Goal: Transaction & Acquisition: Purchase product/service

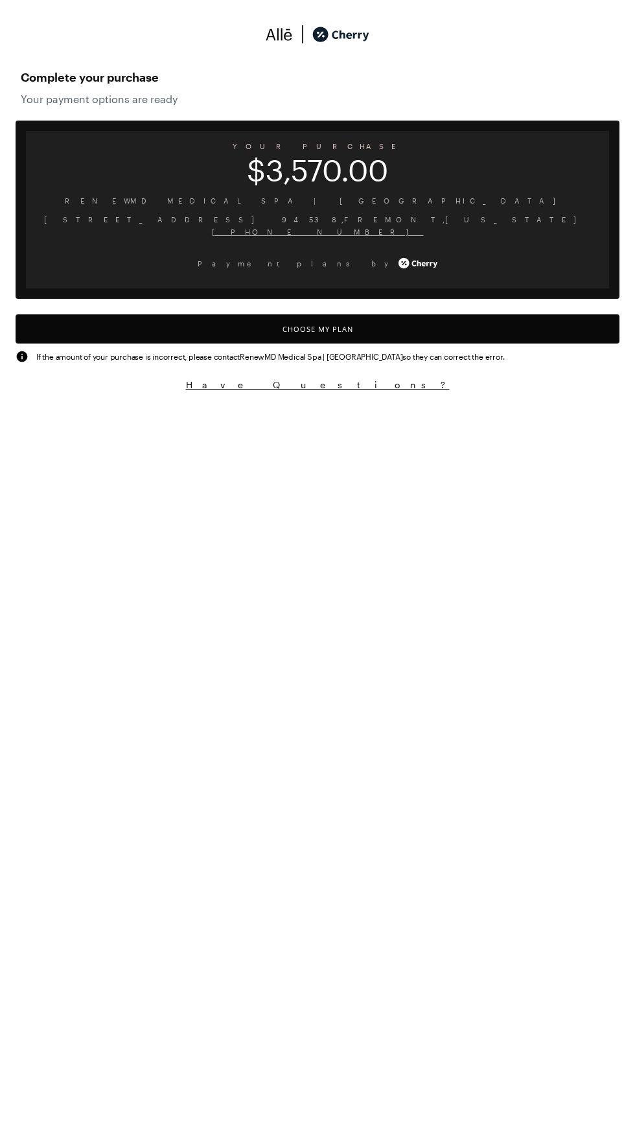
click at [548, 340] on button "Choose My Plan" at bounding box center [318, 328] width 604 height 29
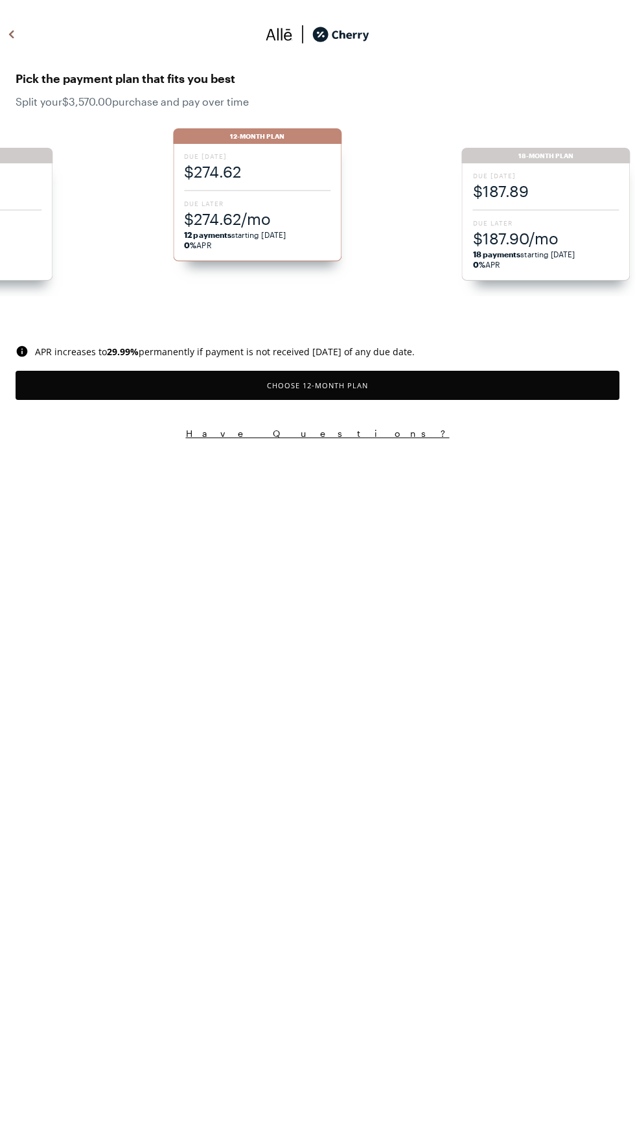
click at [570, 220] on span "Due Later" at bounding box center [546, 222] width 146 height 9
click at [512, 388] on button "Choose 18 -Month Plan" at bounding box center [318, 385] width 604 height 29
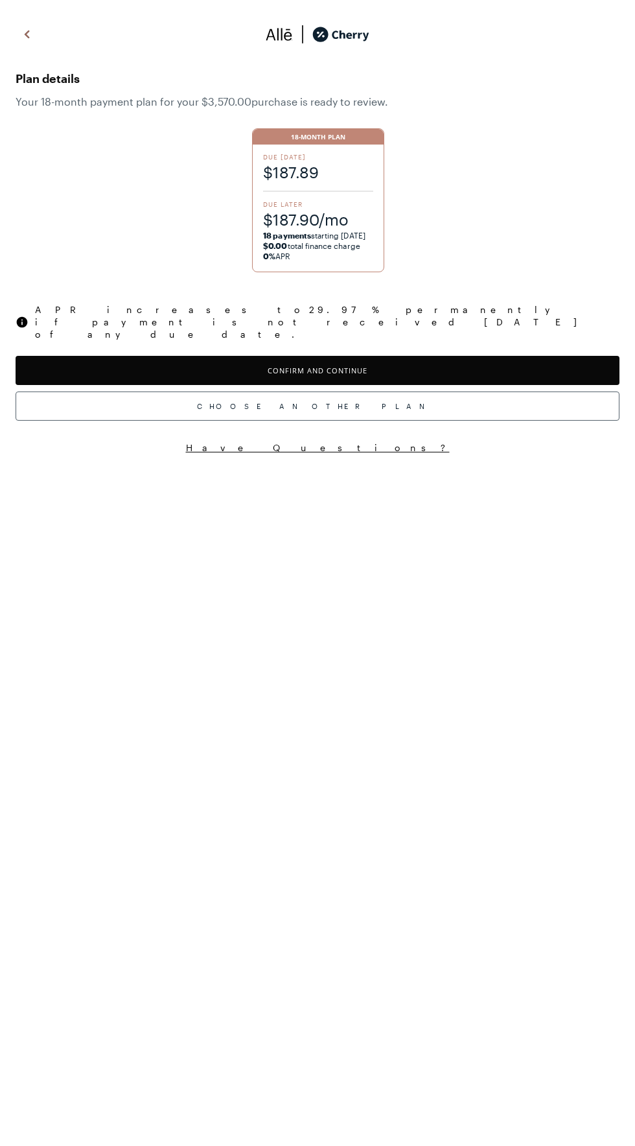
click at [509, 359] on button "Confirm and Continue" at bounding box center [318, 370] width 604 height 29
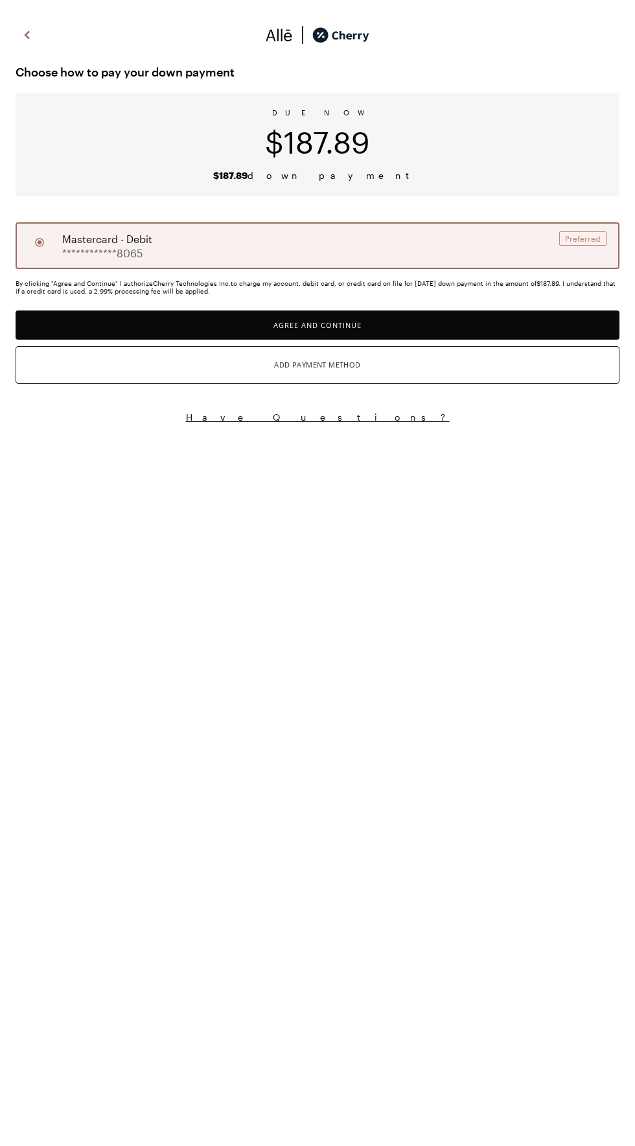
click at [509, 329] on button "Agree and Continue" at bounding box center [318, 324] width 604 height 29
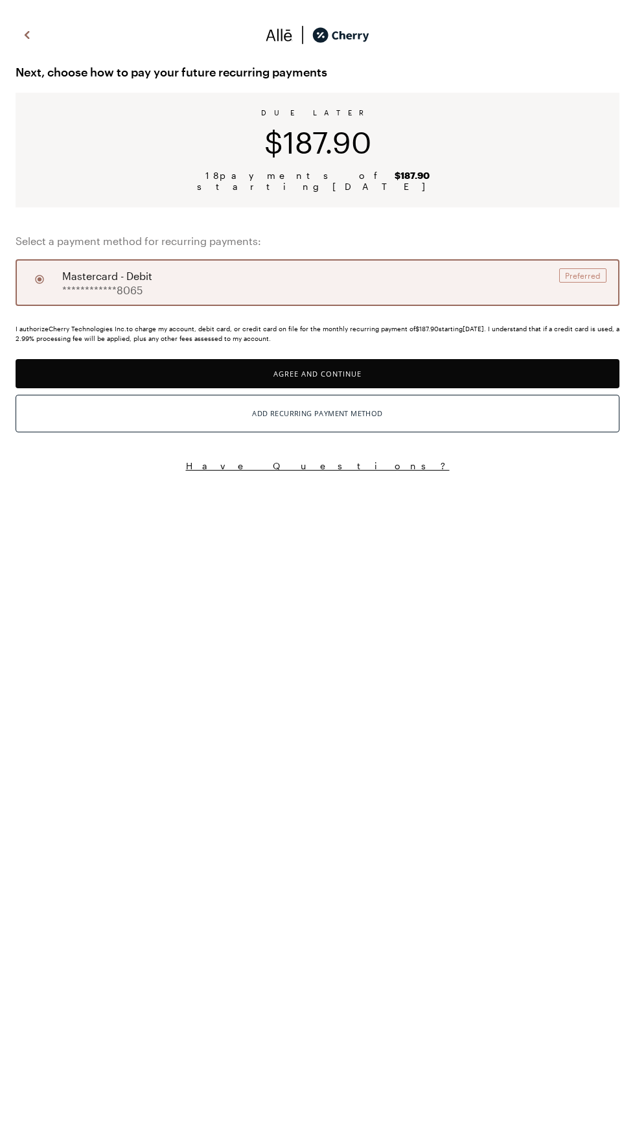
click at [476, 376] on button "Agree and Continue" at bounding box center [318, 373] width 604 height 29
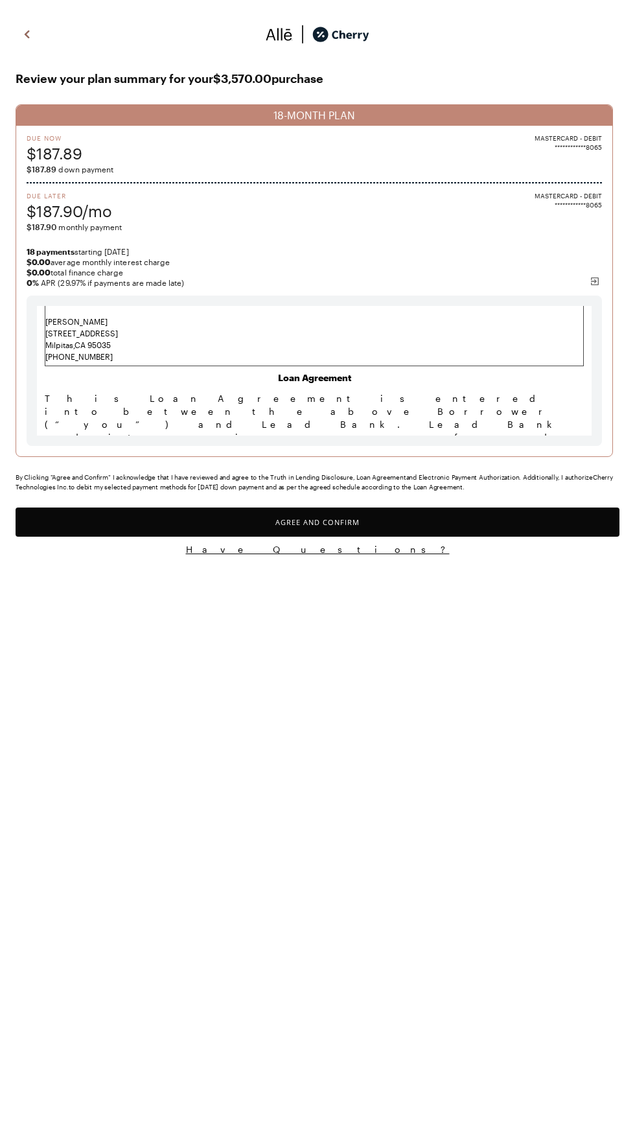
scroll to position [220, 0]
click at [489, 531] on button "Agree and Confirm" at bounding box center [318, 521] width 604 height 29
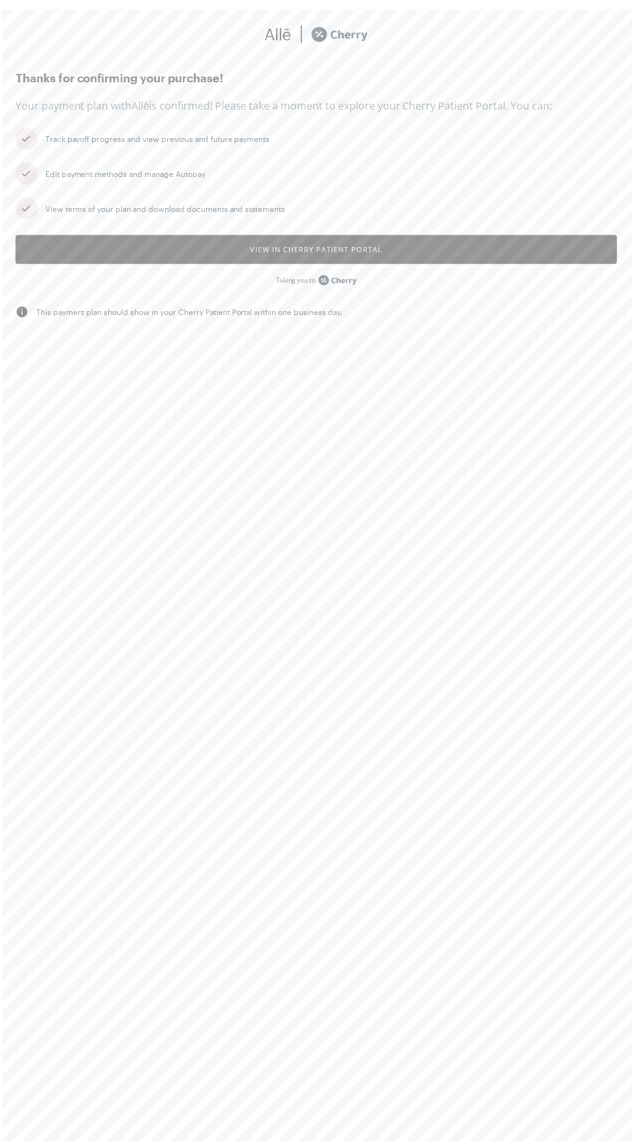
click at [551, 257] on button "View in Cherry patient portal" at bounding box center [318, 250] width 604 height 29
